Goal: Transaction & Acquisition: Obtain resource

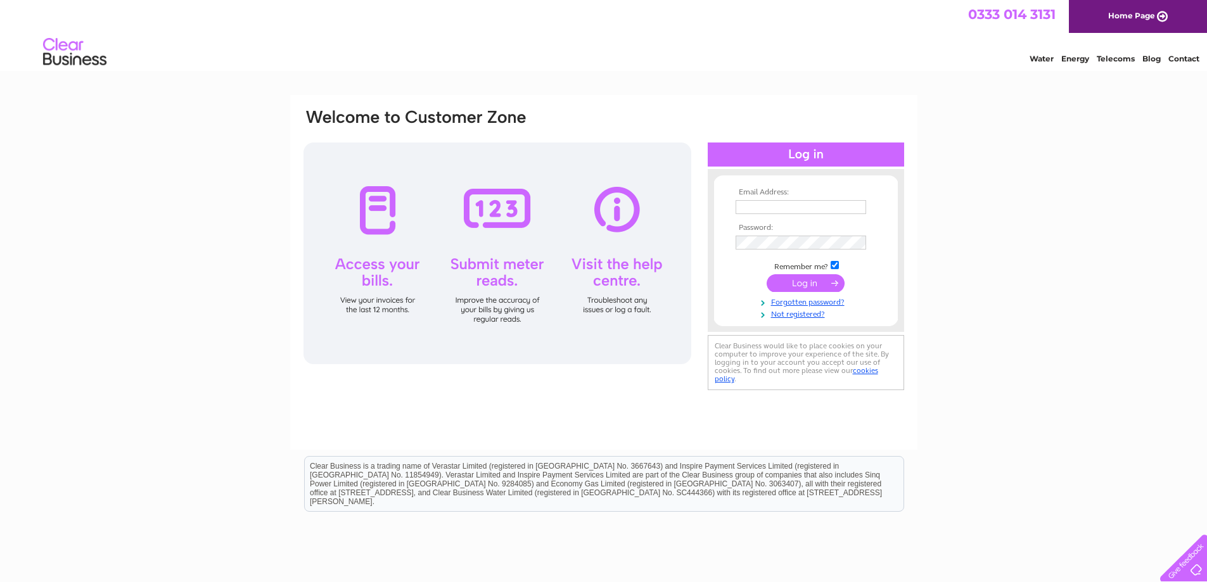
drag, startPoint x: 793, startPoint y: 207, endPoint x: 803, endPoint y: 208, distance: 9.6
click at [793, 206] on input "text" at bounding box center [800, 207] width 130 height 14
type input "accounts@macleodorganics.co.uk"
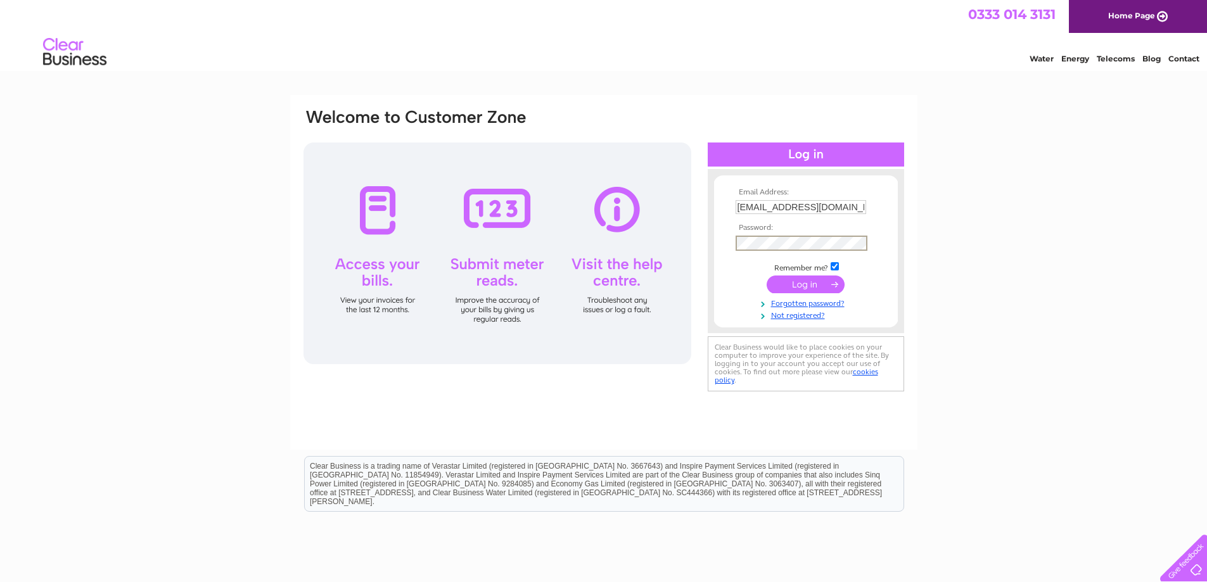
click at [830, 281] on input "submit" at bounding box center [805, 285] width 78 height 18
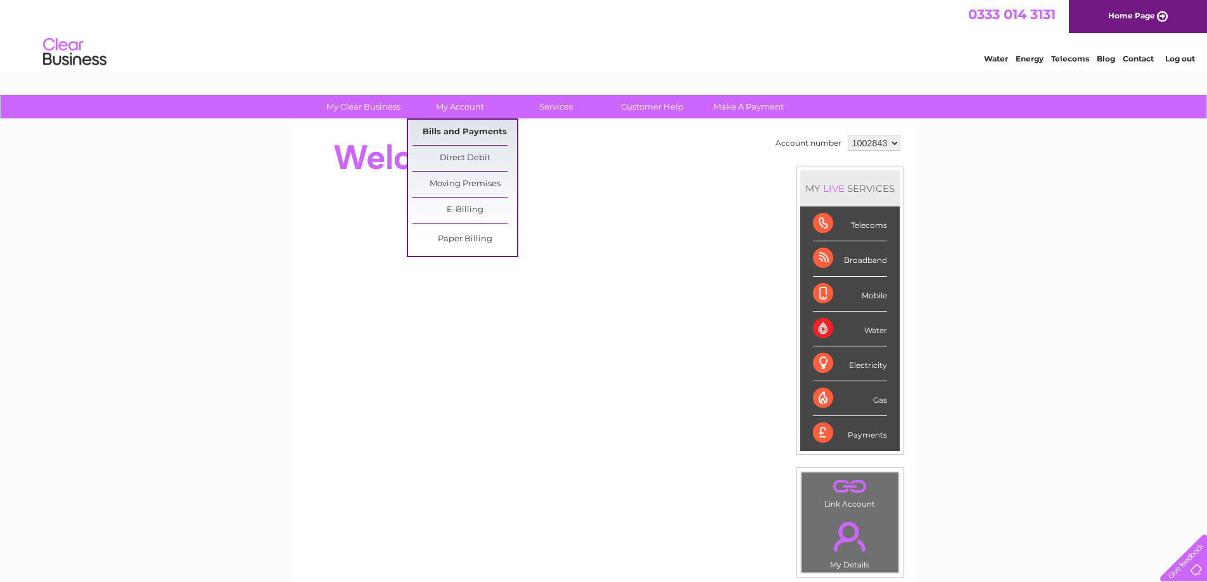
click at [452, 127] on link "Bills and Payments" at bounding box center [464, 132] width 105 height 25
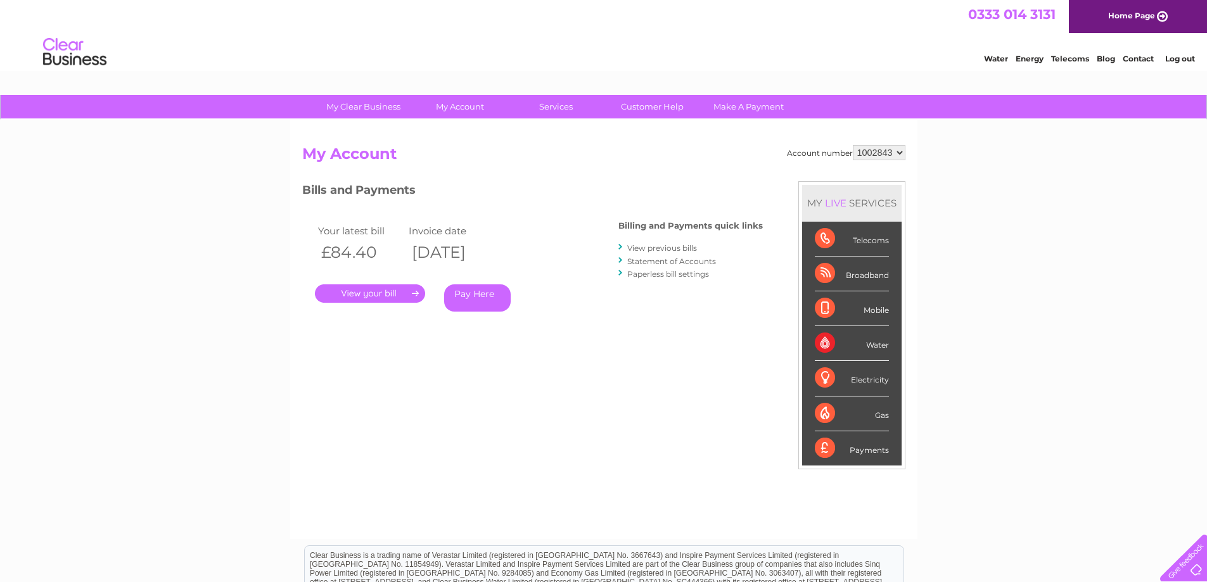
click at [378, 294] on link "." at bounding box center [370, 293] width 110 height 18
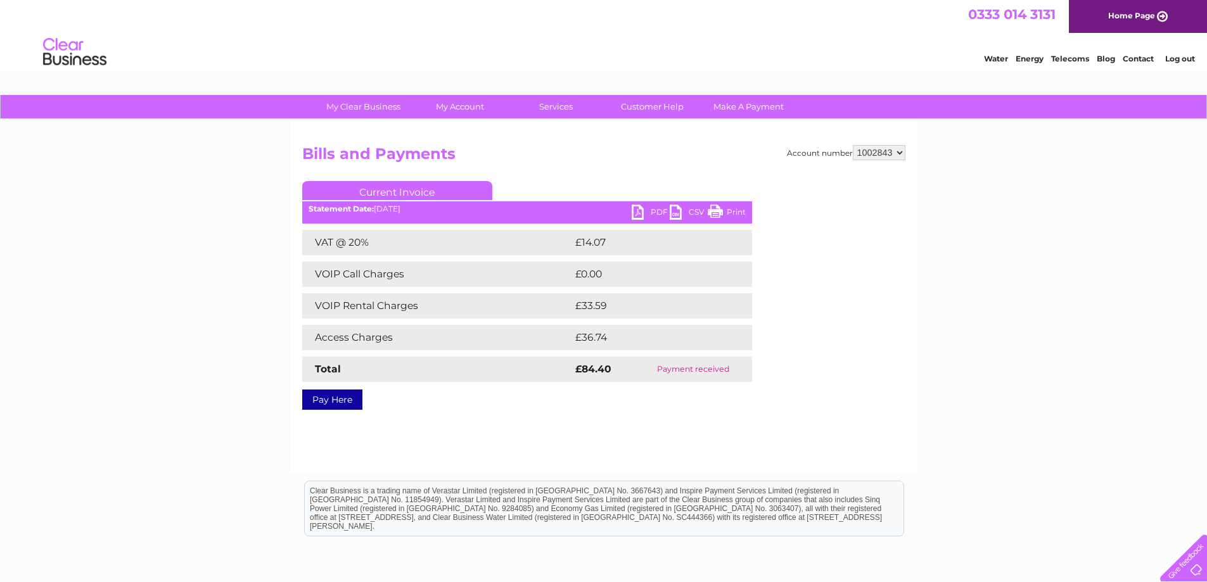
click at [646, 210] on link "PDF" at bounding box center [651, 214] width 38 height 18
click at [1178, 57] on link "Log out" at bounding box center [1180, 59] width 30 height 10
